Goal: Task Accomplishment & Management: Use online tool/utility

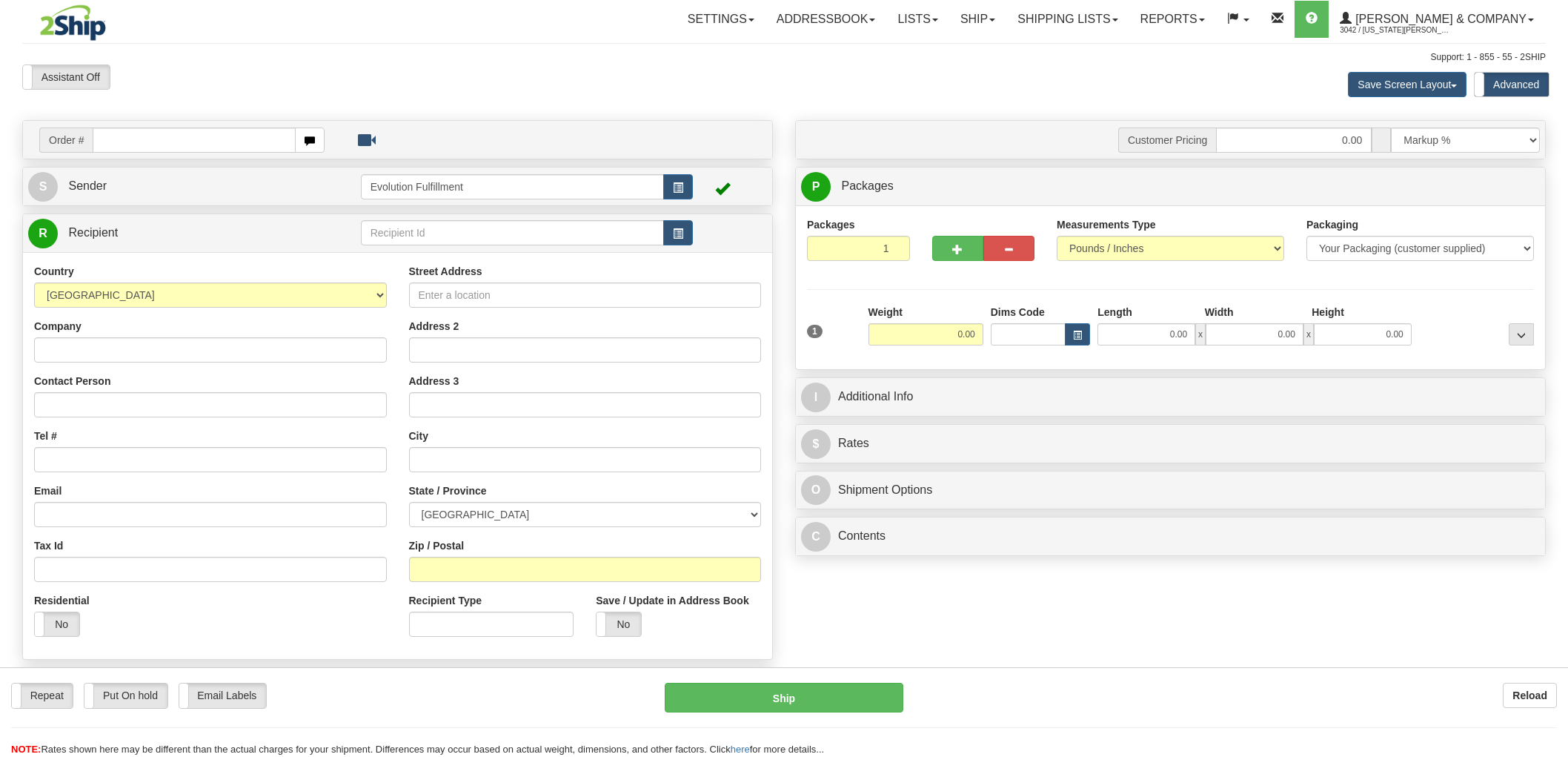
click at [1006, 26] on link "Ship" at bounding box center [978, 19] width 57 height 37
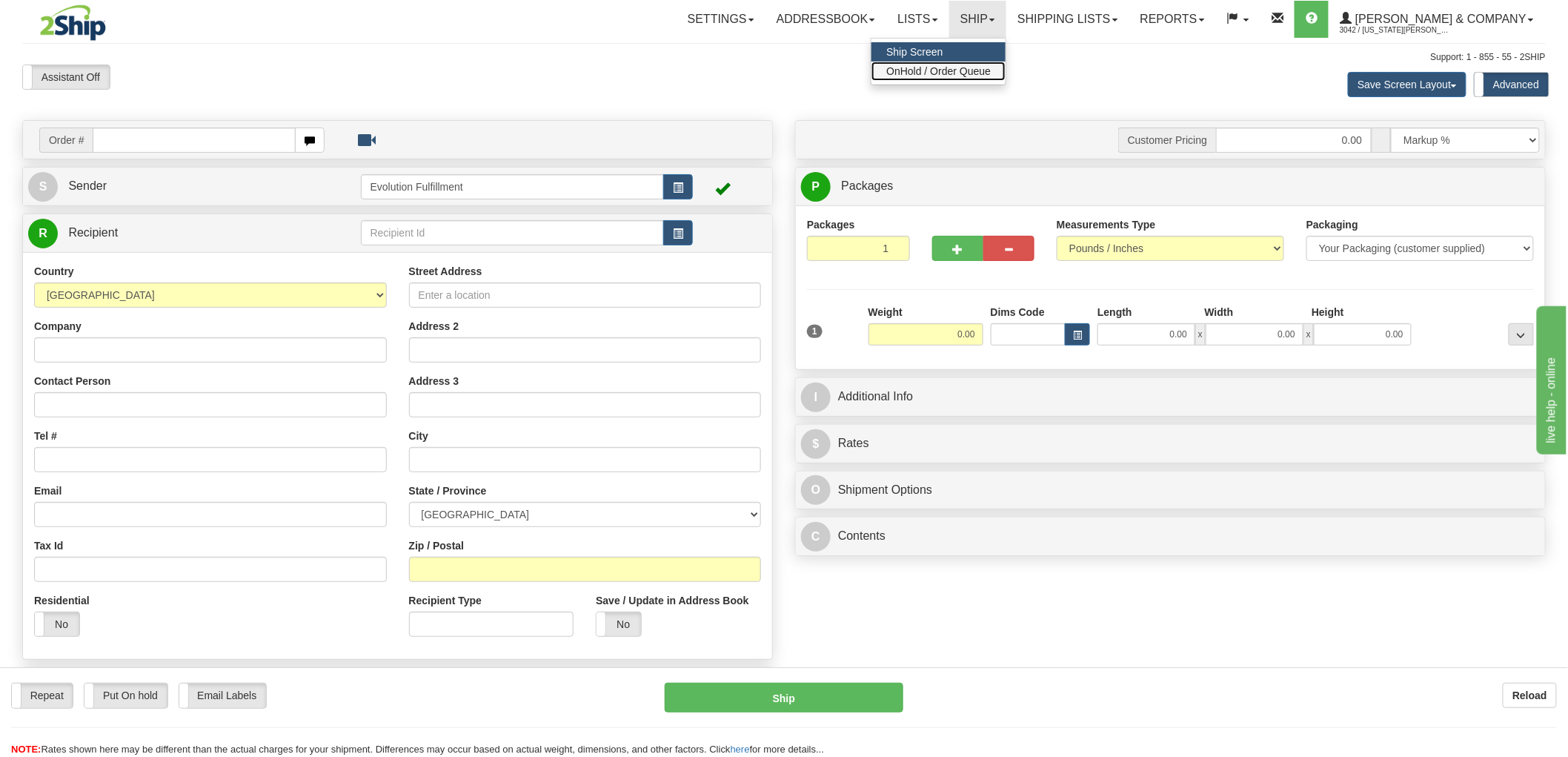
click at [990, 67] on span "OnHold / Order Queue" at bounding box center [938, 71] width 105 height 12
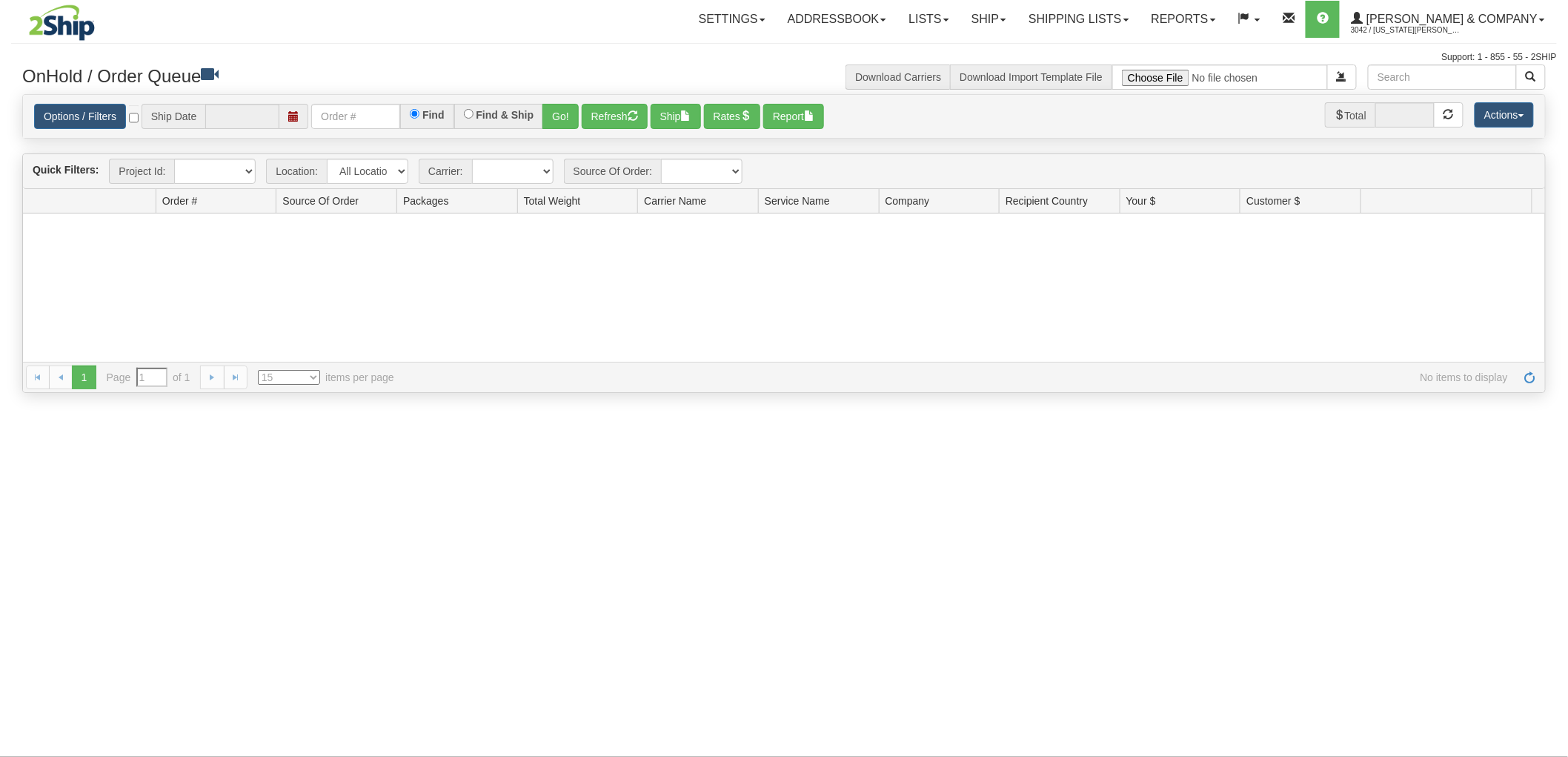
type input "[DATE]"
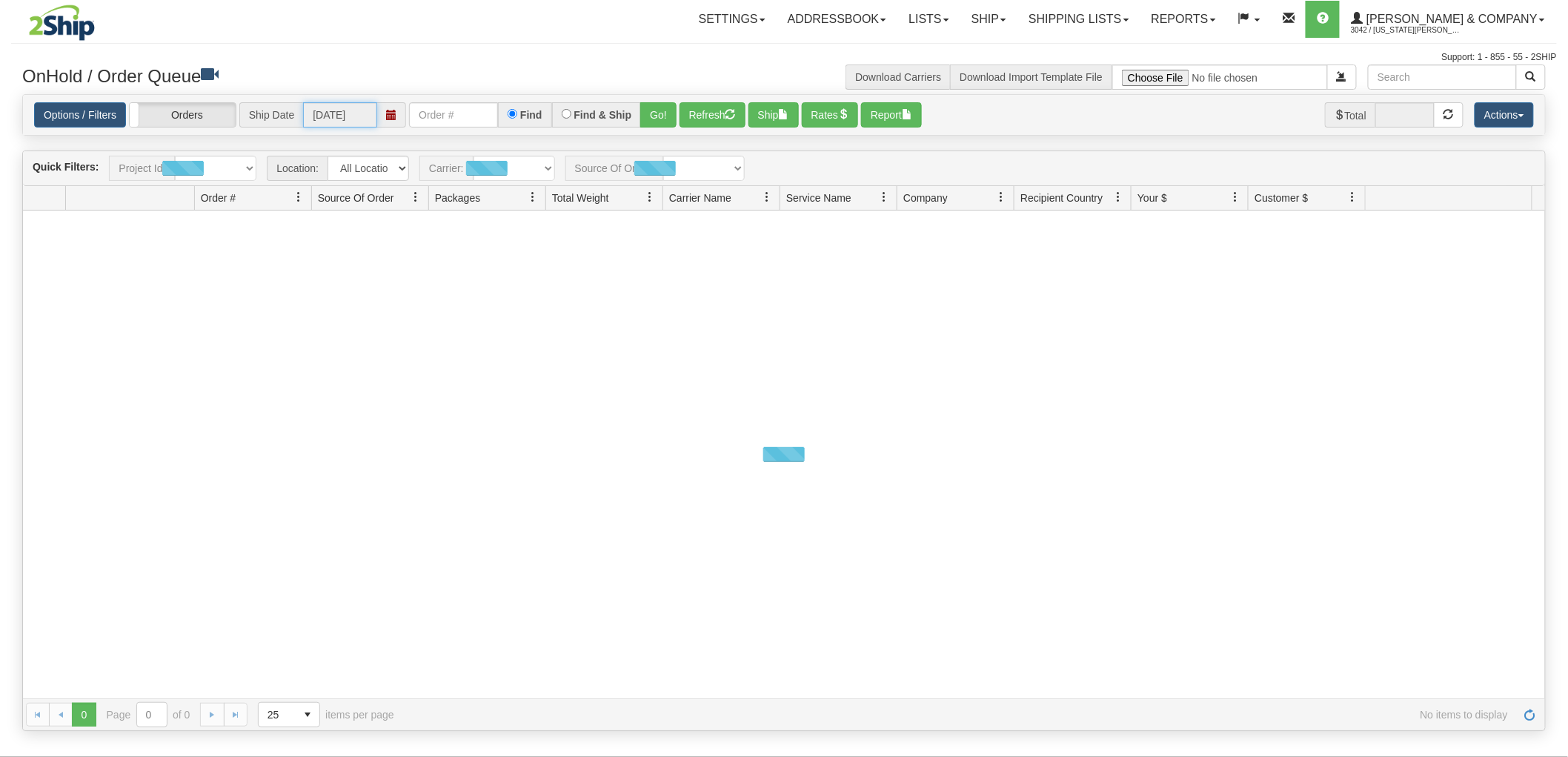
click at [350, 121] on input "[DATE]" at bounding box center [340, 115] width 74 height 25
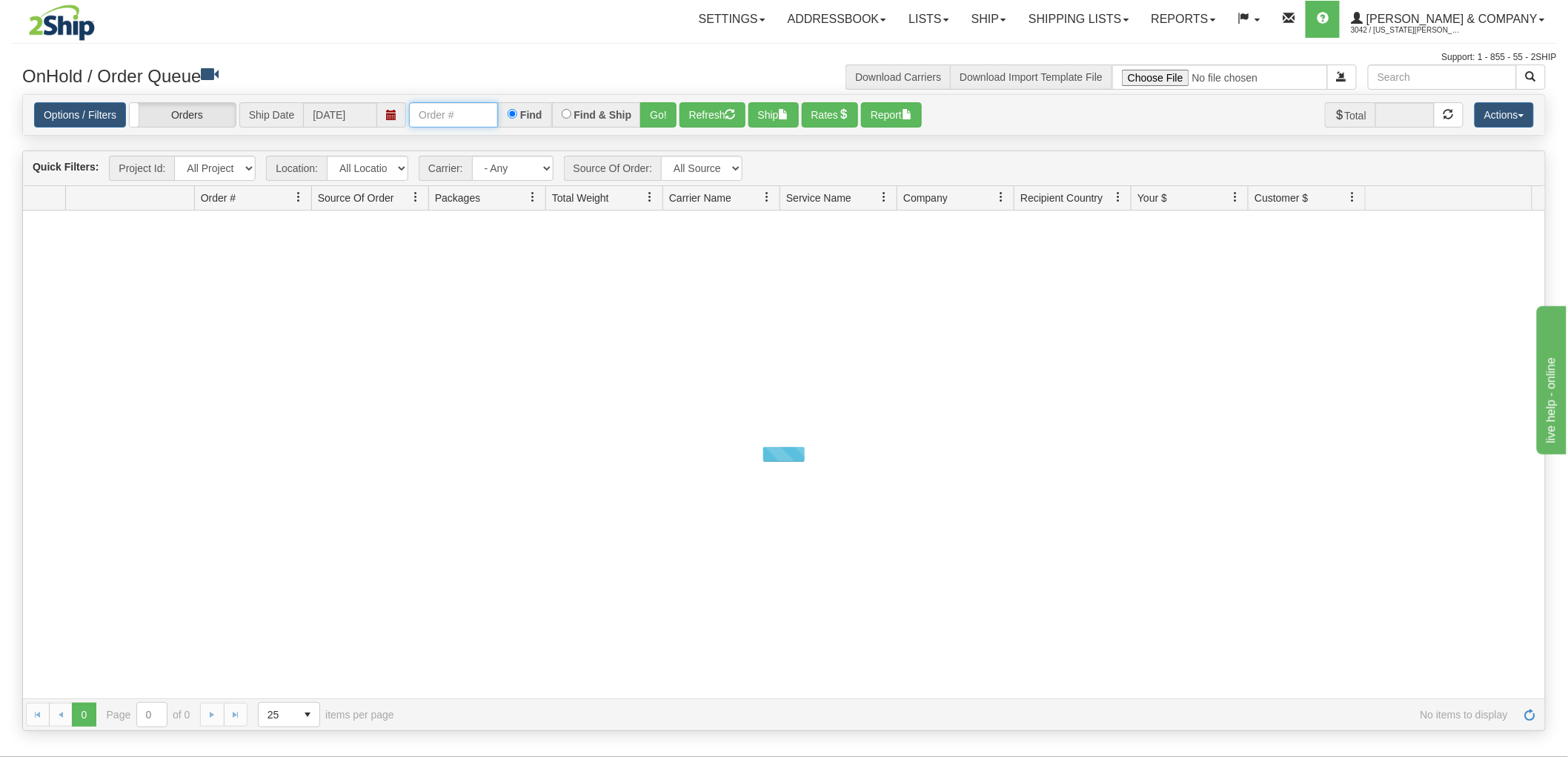
click at [443, 126] on input "text" at bounding box center [454, 115] width 89 height 25
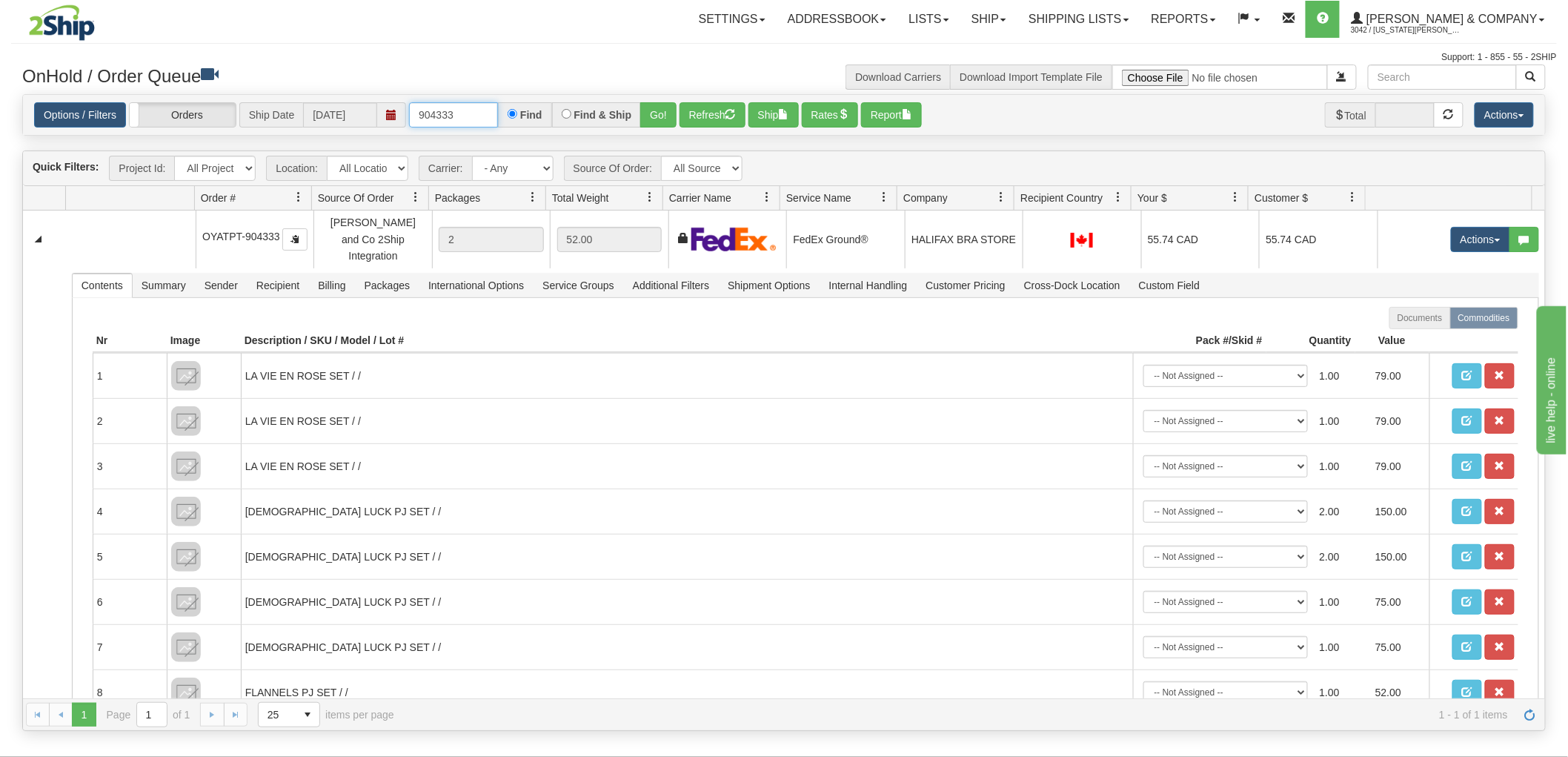
click at [468, 120] on input "904333" at bounding box center [454, 115] width 89 height 25
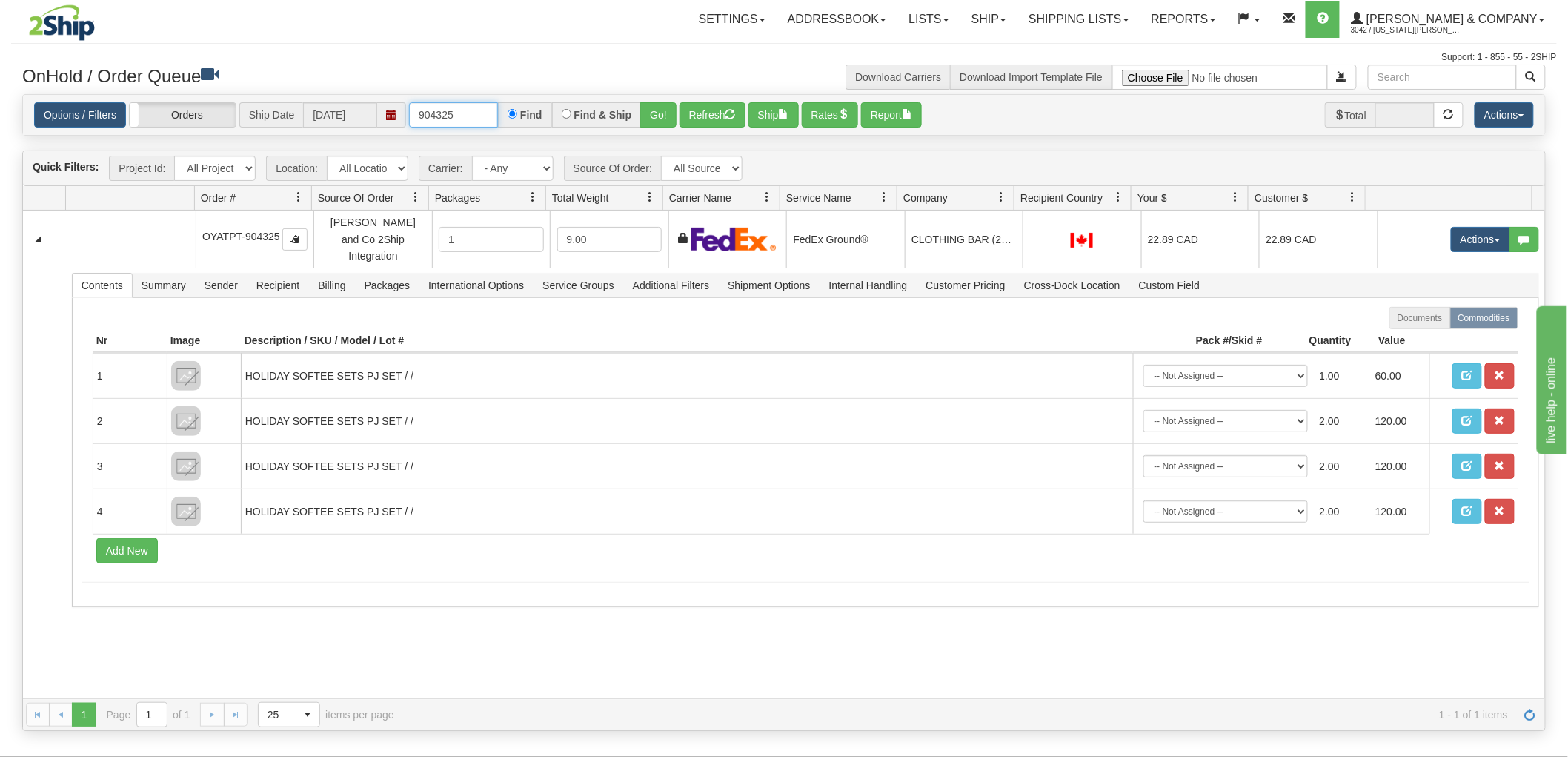
click at [480, 115] on input "904325" at bounding box center [454, 115] width 89 height 25
type input "904336"
click at [477, 114] on input "904336" at bounding box center [454, 115] width 89 height 25
click at [641, 122] on button "Go!" at bounding box center [658, 115] width 36 height 25
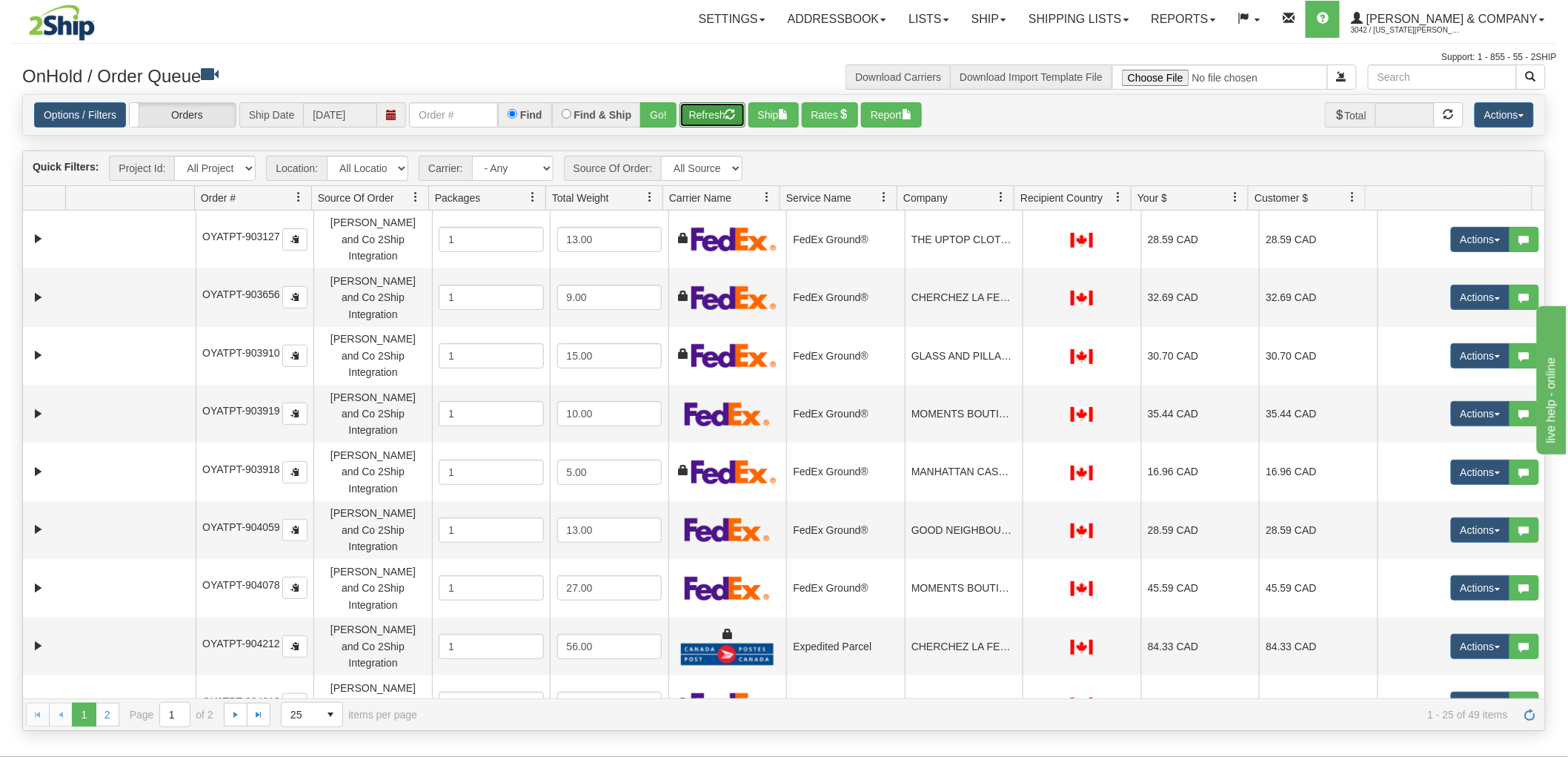
click at [704, 120] on button "Refresh" at bounding box center [712, 115] width 66 height 25
click at [1447, 19] on span "[PERSON_NAME] & Company" at bounding box center [1451, 19] width 175 height 13
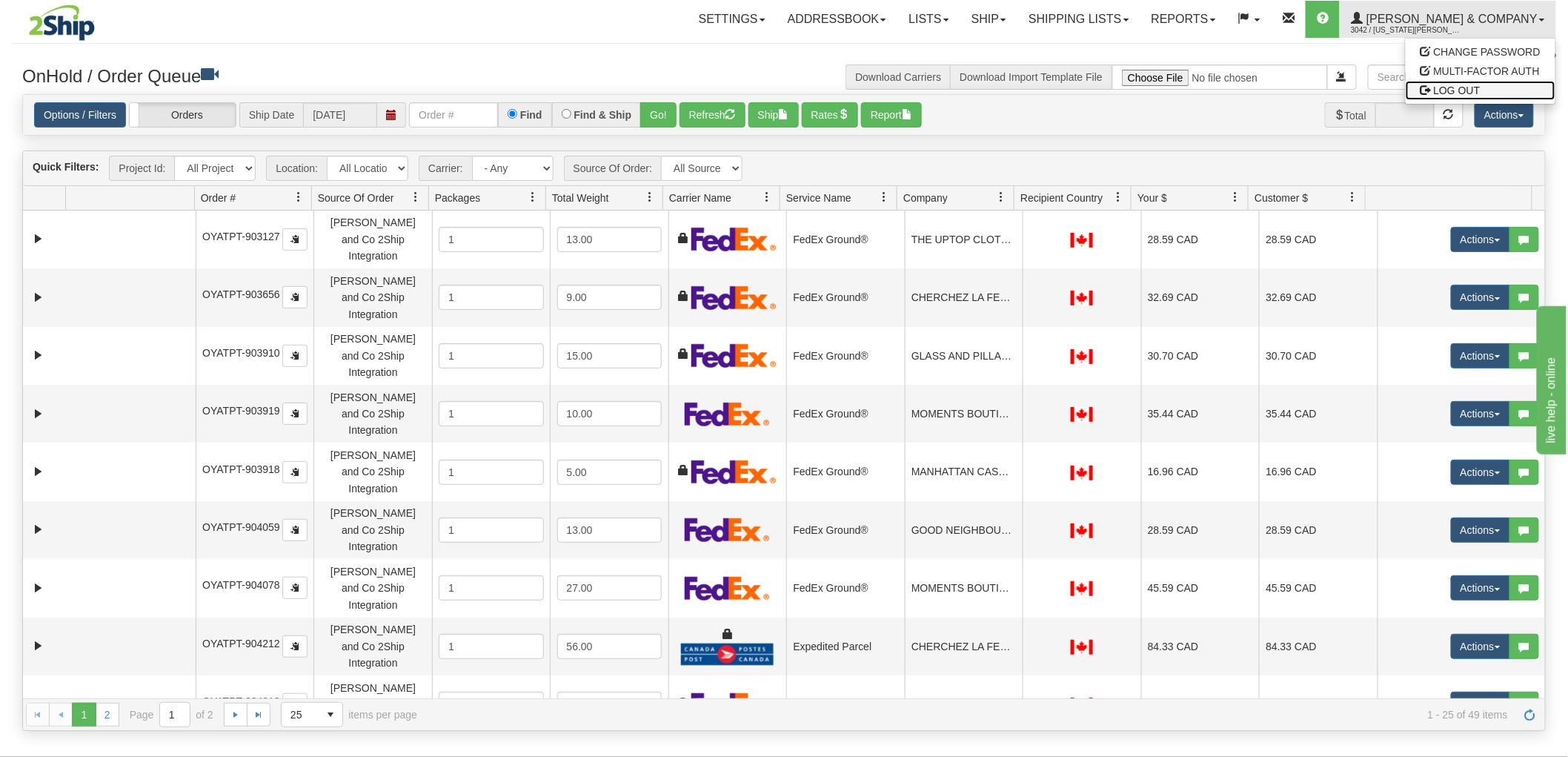
click at [1449, 86] on span "LOG OUT" at bounding box center [1457, 91] width 47 height 12
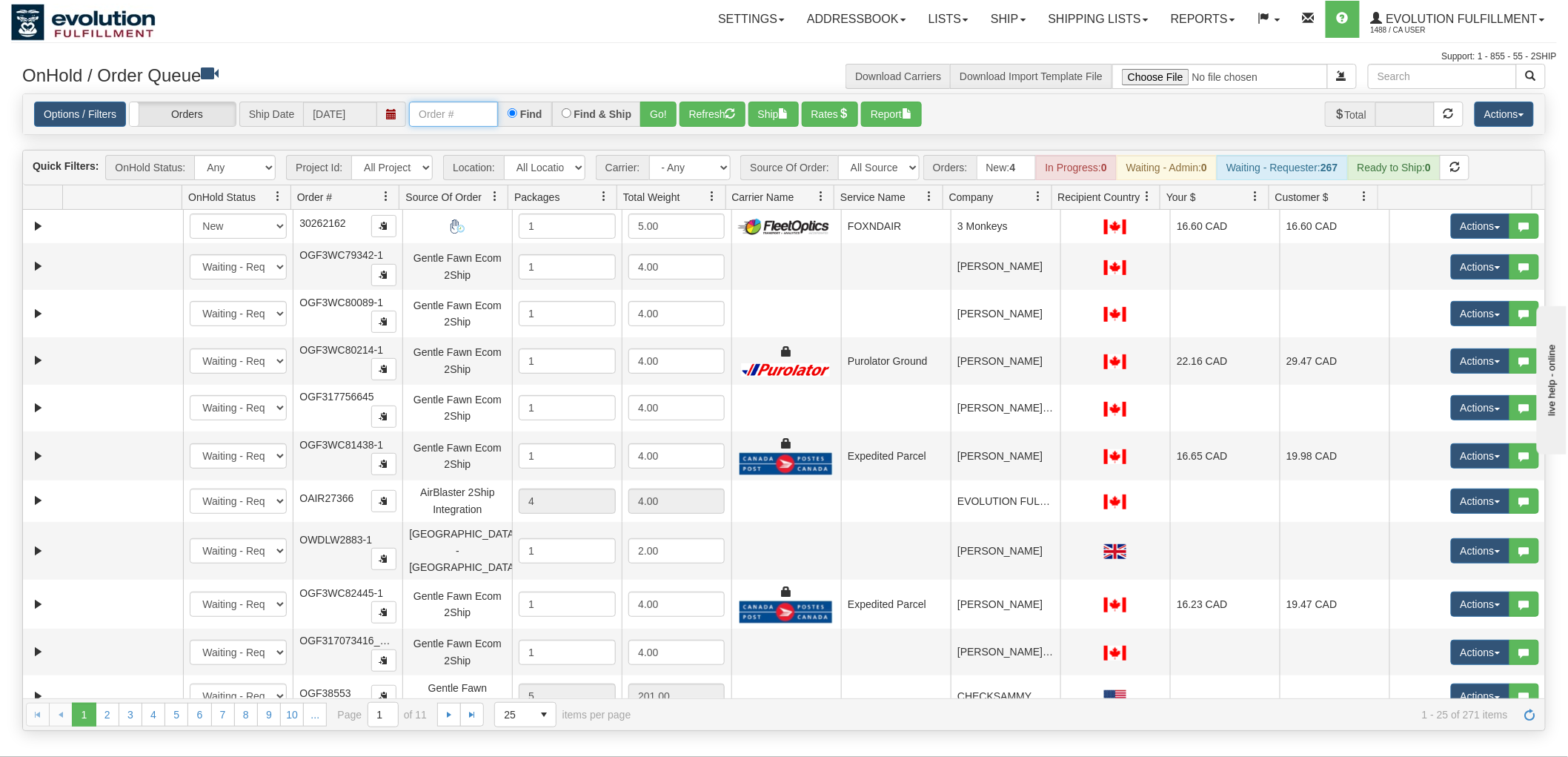
click at [463, 125] on input "text" at bounding box center [454, 114] width 89 height 25
type input "1"
